Goal: Transaction & Acquisition: Purchase product/service

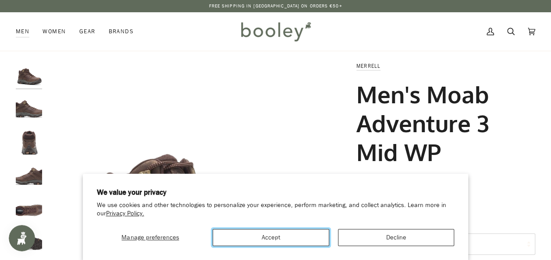
click at [289, 237] on button "Accept" at bounding box center [271, 237] width 117 height 17
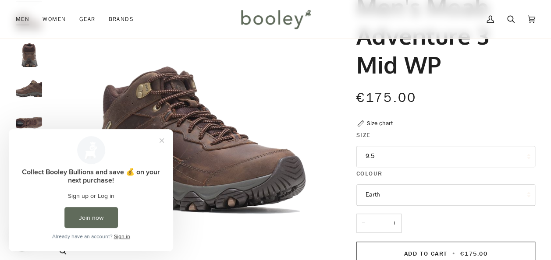
scroll to position [219, 0]
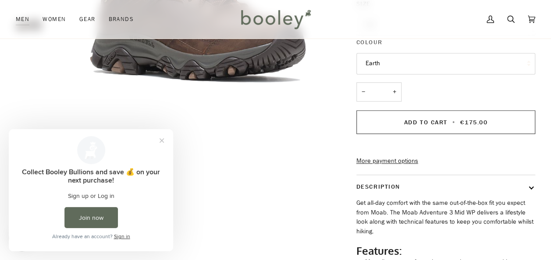
click at [358, 149] on shop-pay-wallet-button at bounding box center [357, 145] width 2 height 8
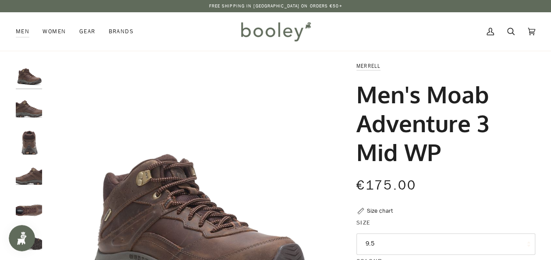
drag, startPoint x: 450, startPoint y: 154, endPoint x: 361, endPoint y: 103, distance: 103.3
click at [361, 103] on h1 "Men's Moab Adventure 3 Mid WP" at bounding box center [442, 123] width 172 height 87
copy h1 "Men's Moab Adventure 3 Mid WP"
